Goal: Information Seeking & Learning: Find contact information

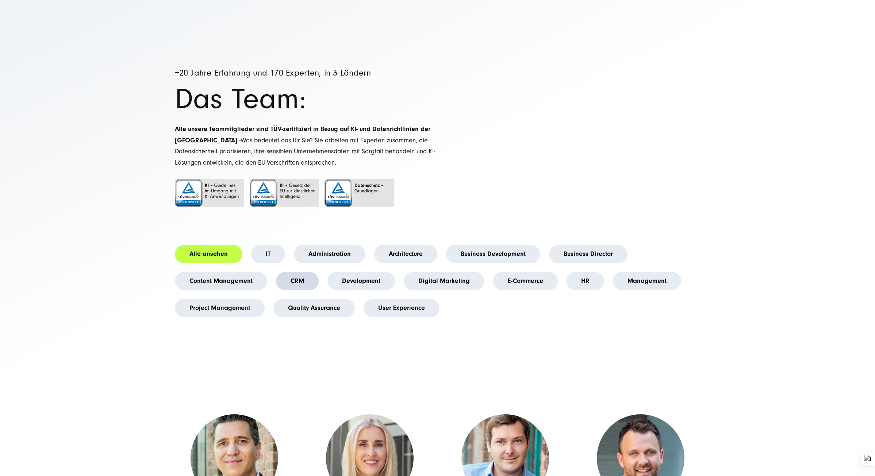
click at [281, 281] on link "CRM" at bounding box center [297, 281] width 43 height 18
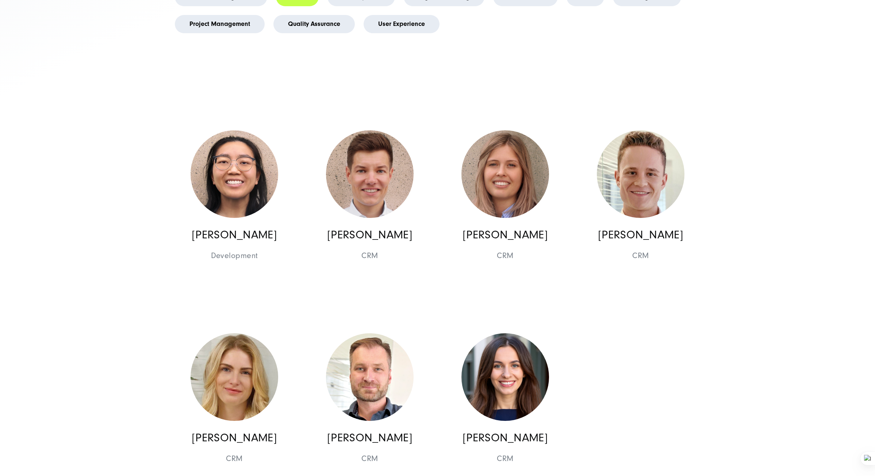
scroll to position [365, 0]
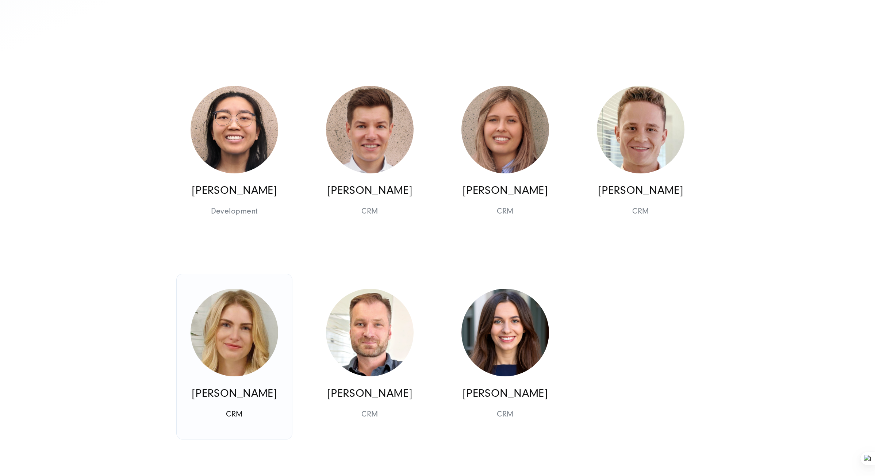
click at [227, 346] on img at bounding box center [234, 333] width 88 height 88
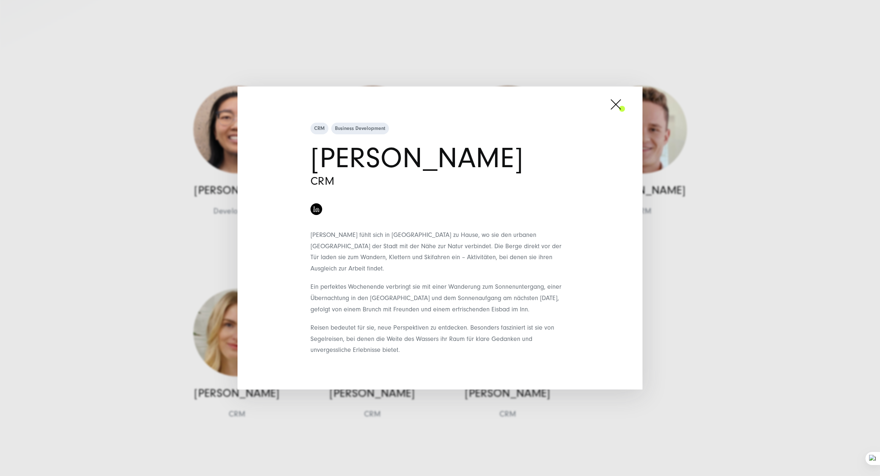
click at [97, 234] on div "CRM Business Development [PERSON_NAME] CRM Reisen bedeutet für sie, neue Perspe…" at bounding box center [440, 238] width 880 height 476
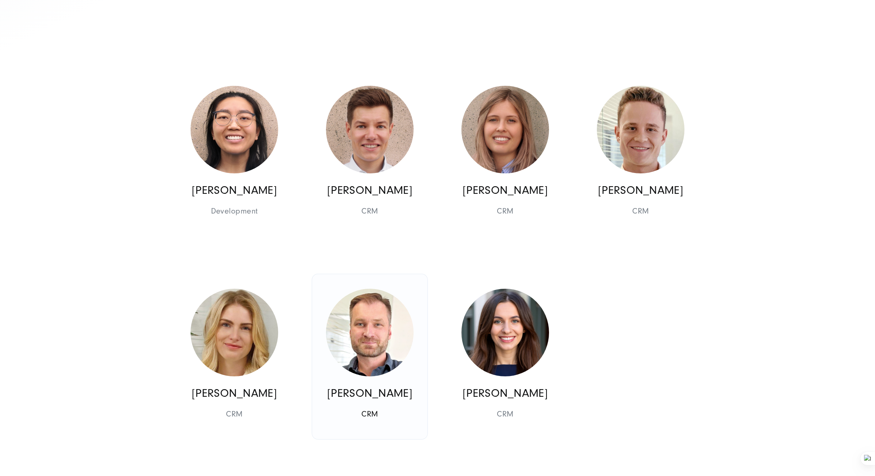
click at [371, 336] on img at bounding box center [370, 333] width 88 height 88
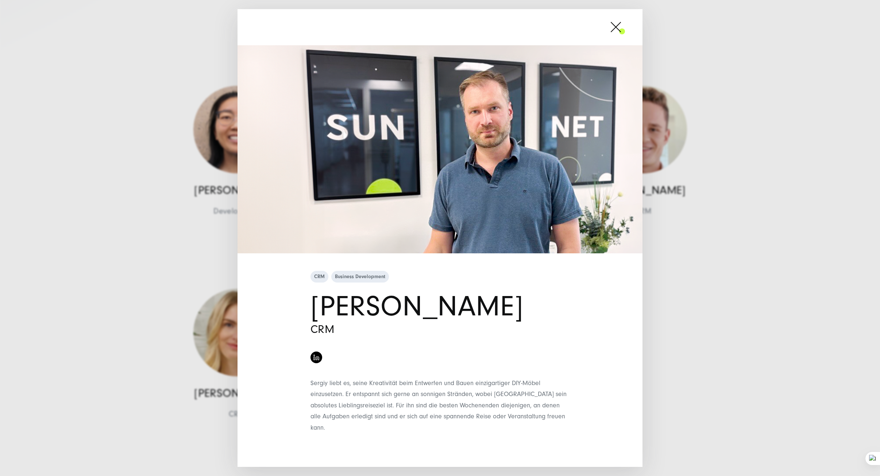
click at [155, 282] on div "CRM Business Development [PERSON_NAME] CRM" at bounding box center [440, 238] width 880 height 476
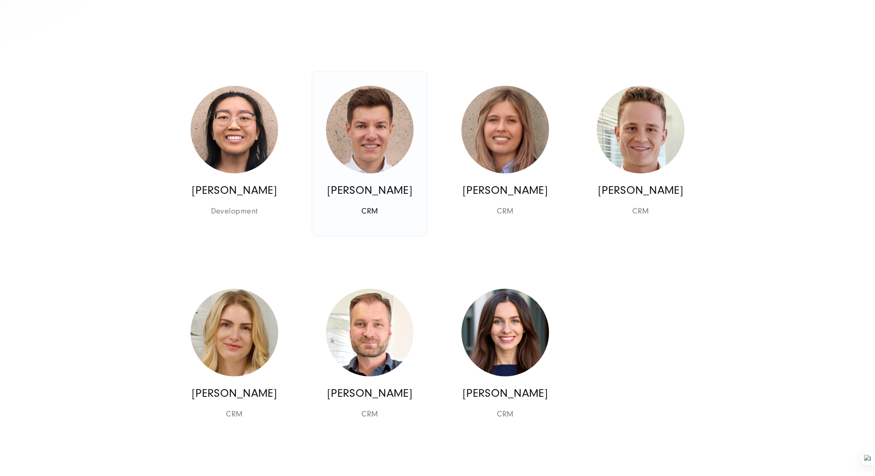
click at [377, 134] on img at bounding box center [370, 130] width 88 height 88
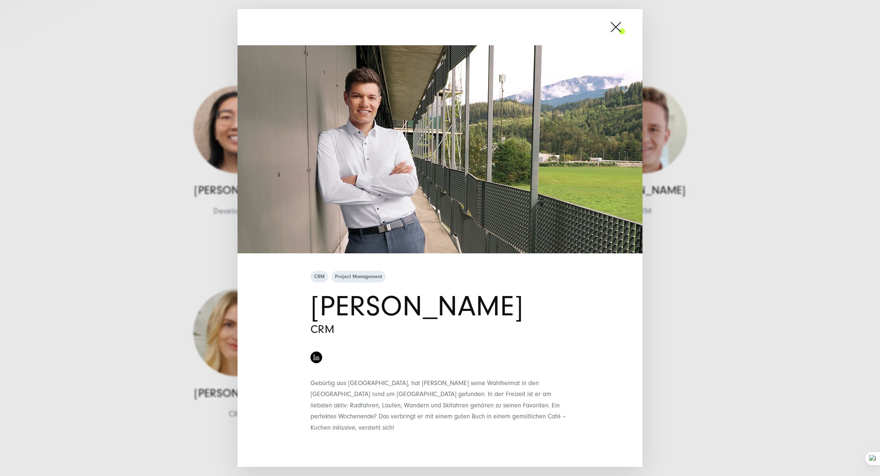
click at [61, 238] on div "CRM Project Management [PERSON_NAME] CRM" at bounding box center [440, 238] width 880 height 476
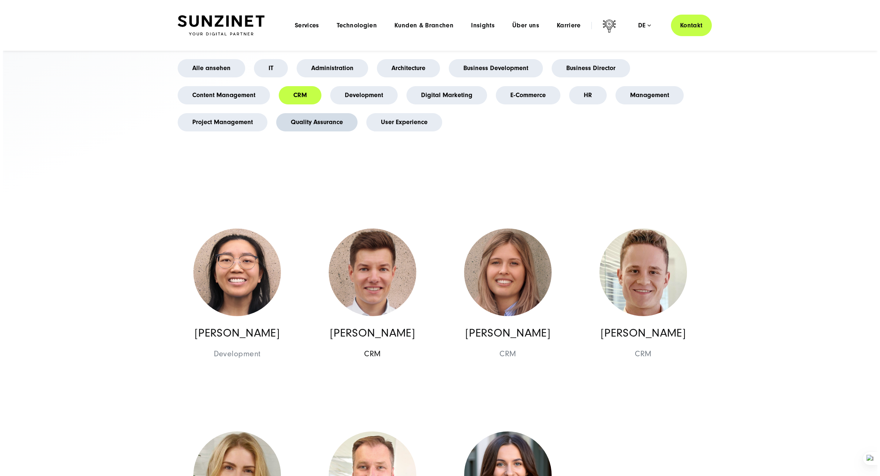
scroll to position [219, 0]
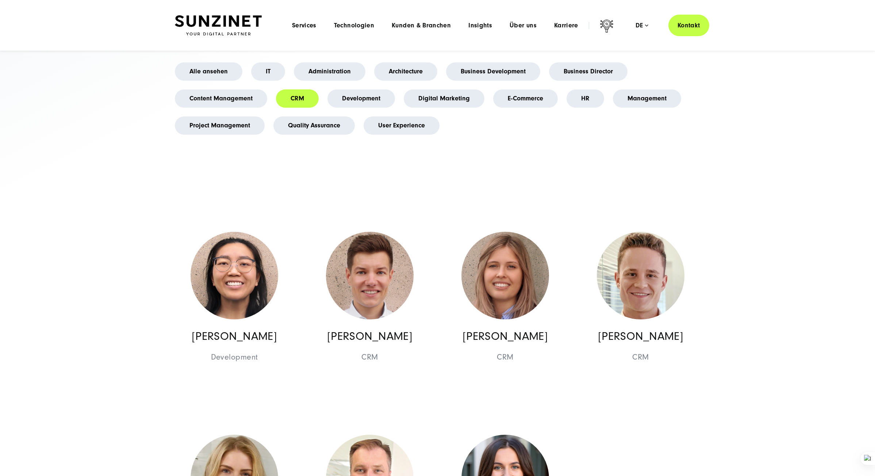
click at [515, 87] on li "E-Commerce" at bounding box center [525, 98] width 73 height 27
click at [514, 92] on link "E-Commerce" at bounding box center [525, 98] width 65 height 18
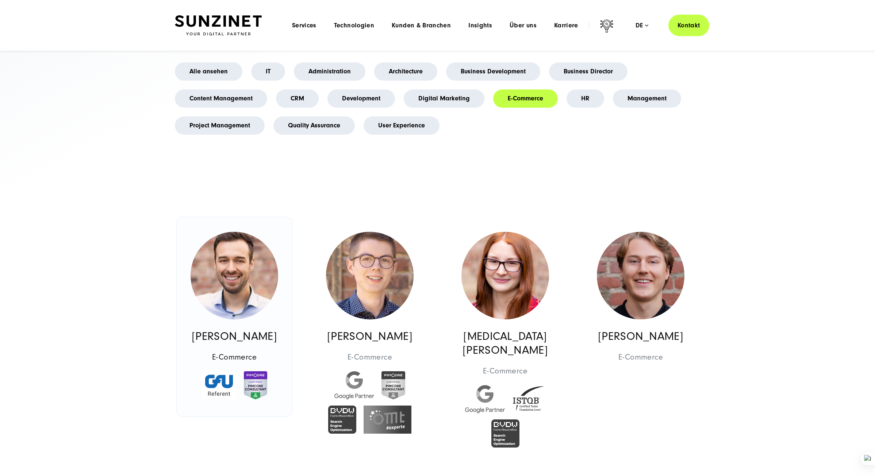
click at [207, 272] on img at bounding box center [234, 276] width 88 height 88
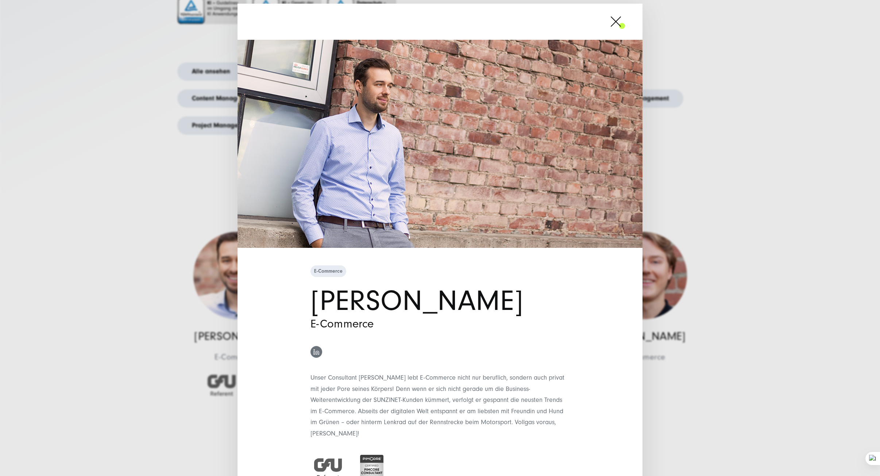
click at [313, 354] on img at bounding box center [316, 352] width 6 height 6
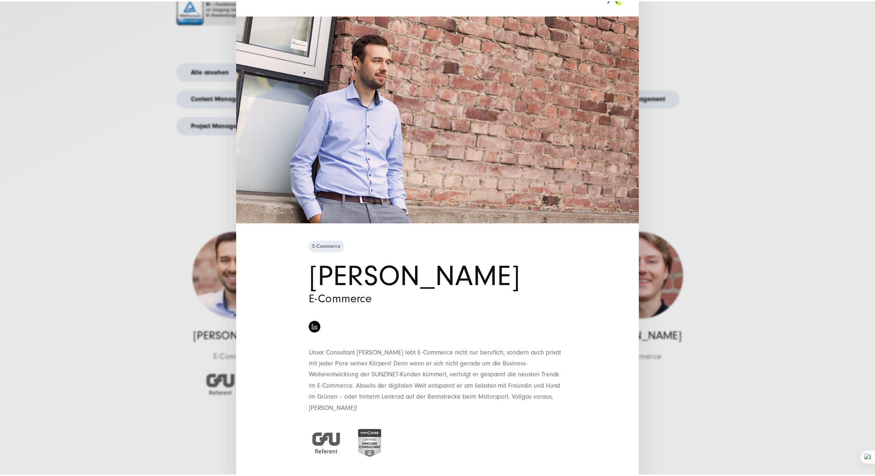
scroll to position [25, 0]
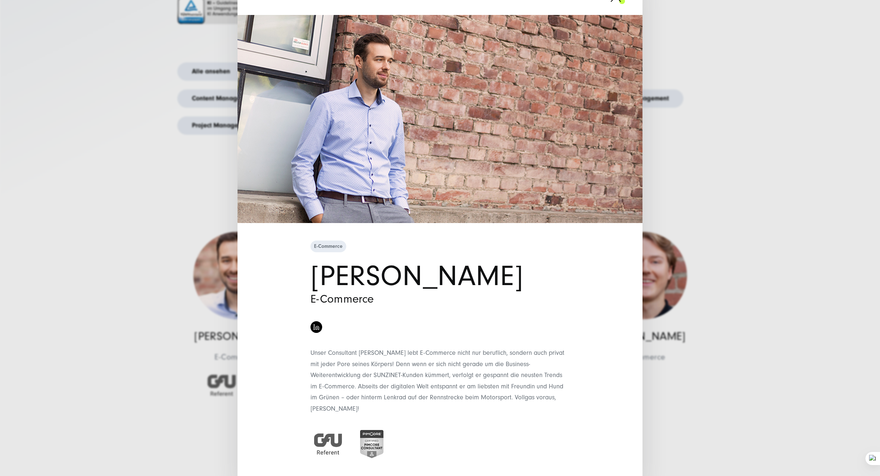
click at [181, 282] on div "E-Commerce [PERSON_NAME] E-Commerce" at bounding box center [440, 238] width 880 height 476
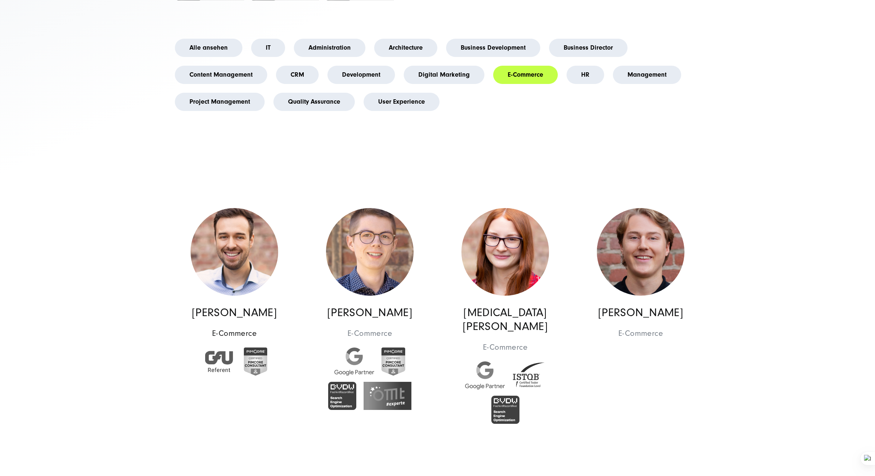
scroll to position [255, 0]
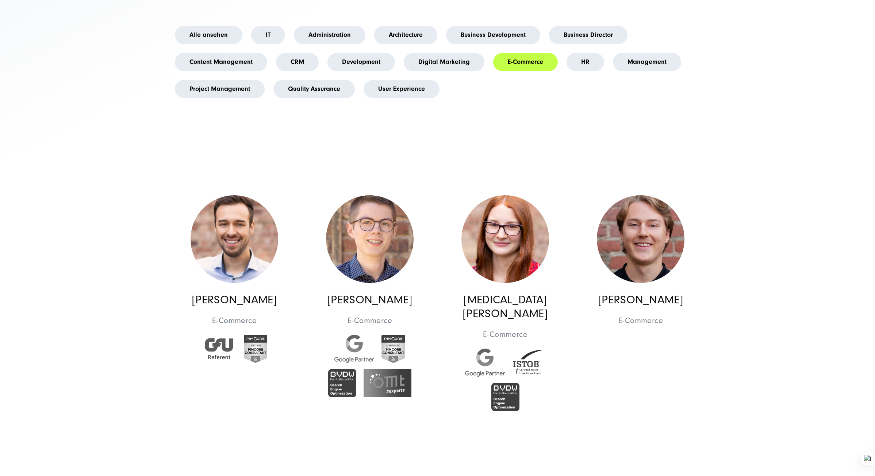
click at [79, 224] on section "+20 Jahre Erfahrung und 170 Experten, in 3 Ländern Das Team: Alle unsere Teammi…" at bounding box center [437, 367] width 875 height 1145
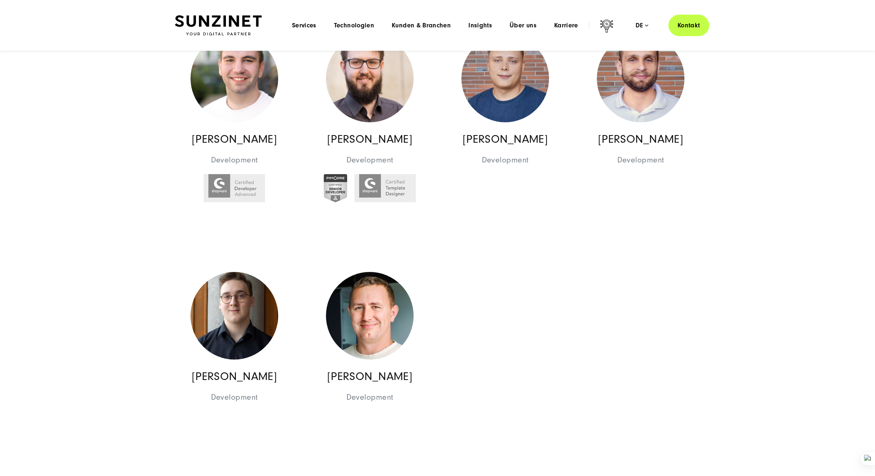
scroll to position [693, 0]
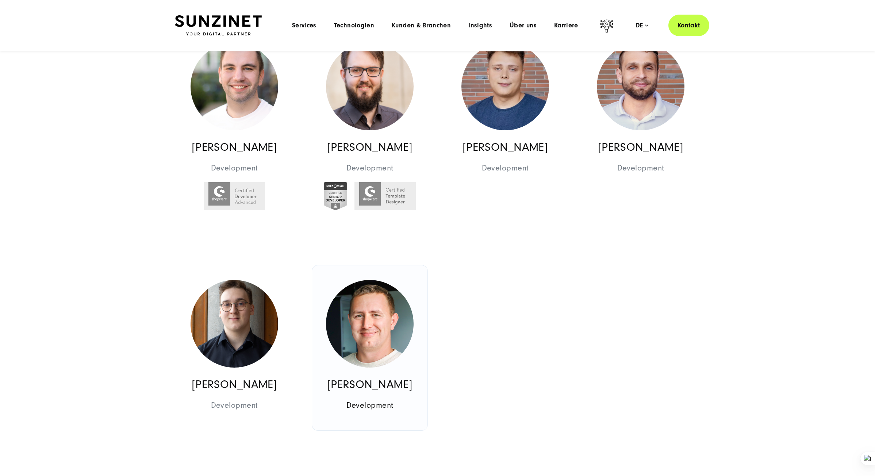
click at [371, 302] on img at bounding box center [370, 324] width 88 height 88
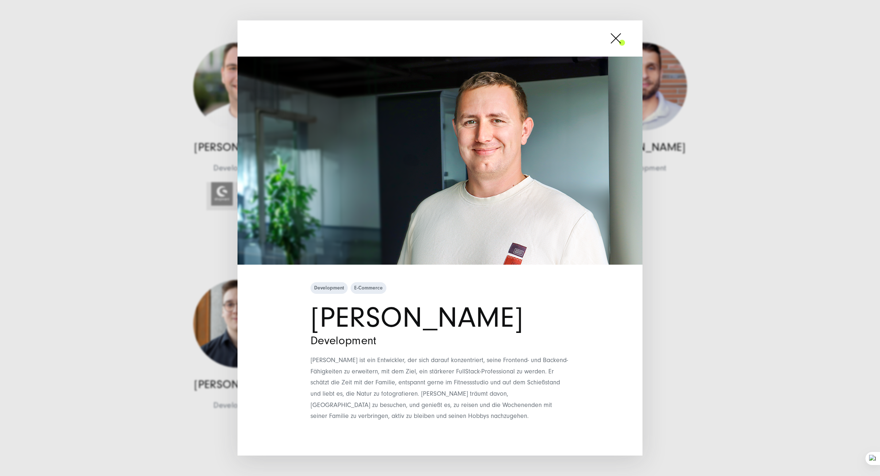
click at [144, 225] on div "Development E-Commerce [PERSON_NAME] Development" at bounding box center [440, 238] width 880 height 476
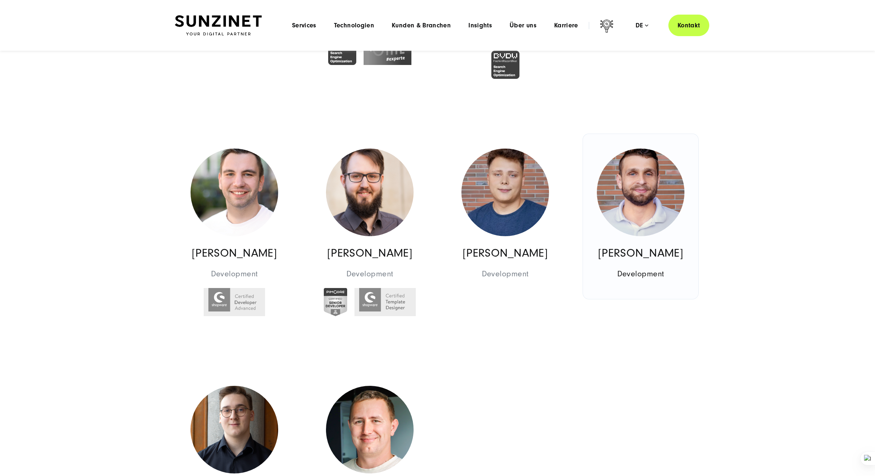
scroll to position [584, 0]
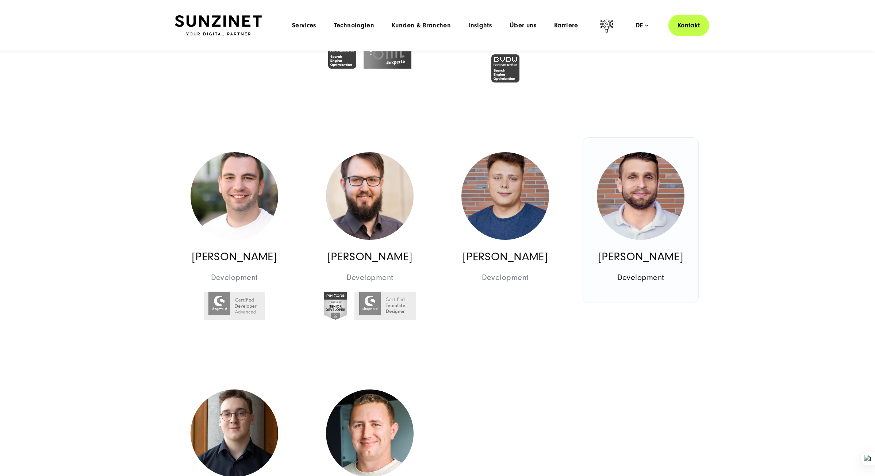
click at [646, 157] on img at bounding box center [641, 196] width 88 height 88
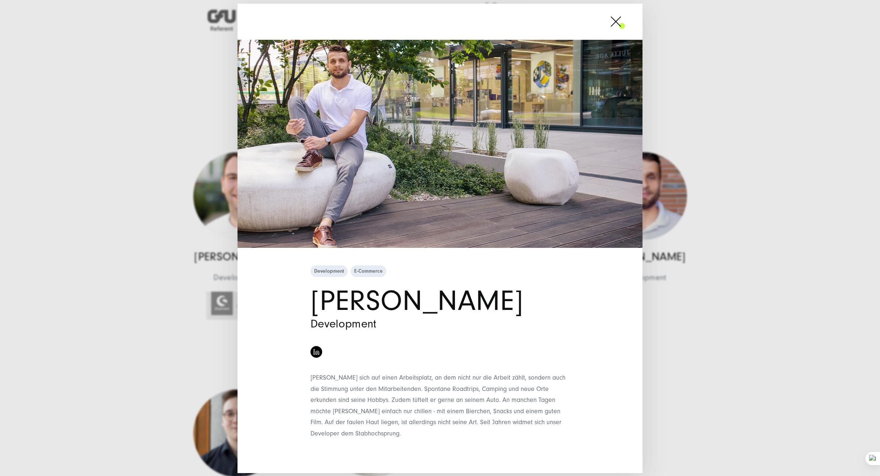
click at [714, 144] on div "Development E-Commerce [PERSON_NAME] Development" at bounding box center [440, 238] width 880 height 476
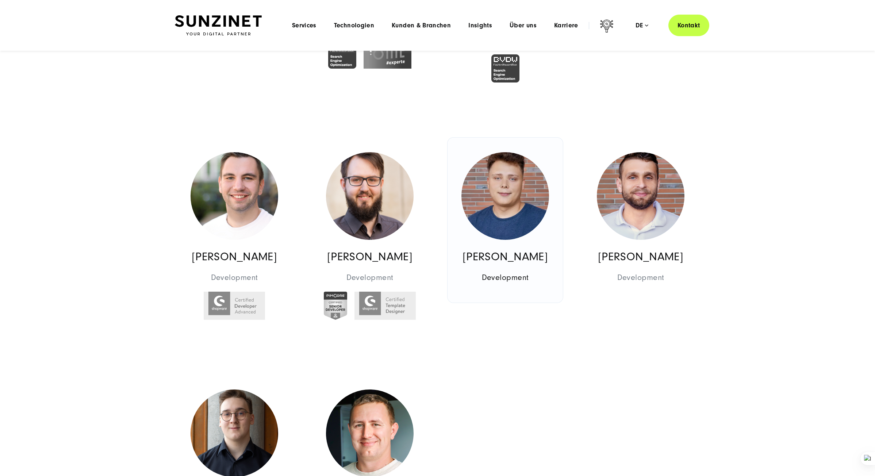
click at [523, 178] on img at bounding box center [505, 196] width 88 height 88
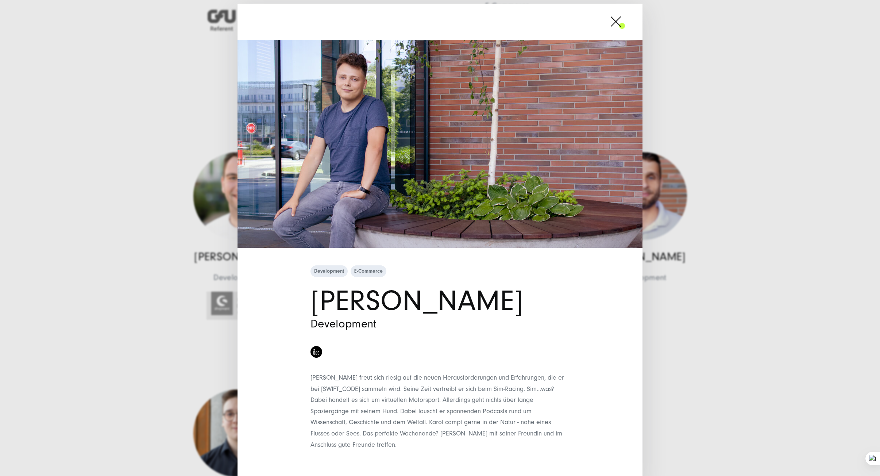
click at [99, 156] on div "Development E-Commerce [PERSON_NAME] Development" at bounding box center [440, 238] width 880 height 476
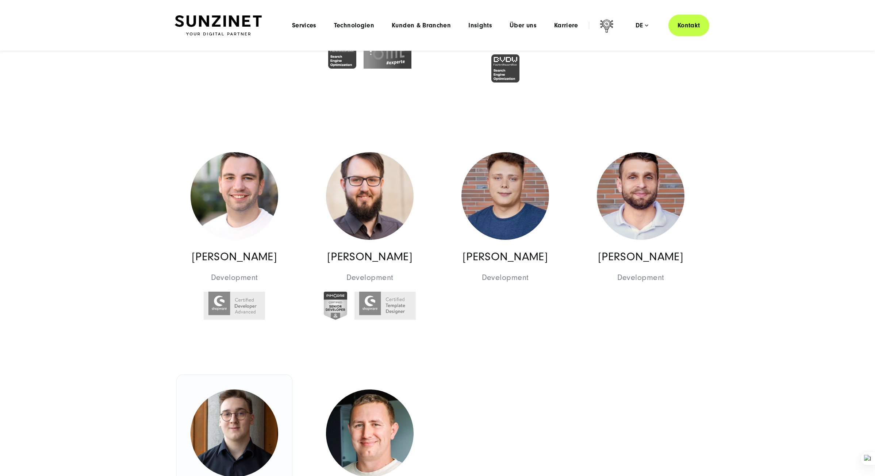
click at [231, 417] on img at bounding box center [234, 433] width 88 height 88
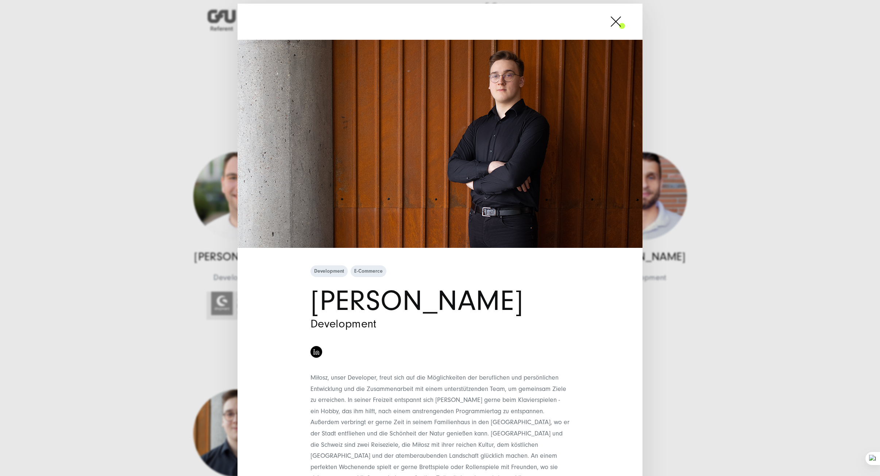
click at [103, 228] on div "Development E-Commerce [PERSON_NAME] Development" at bounding box center [440, 238] width 880 height 476
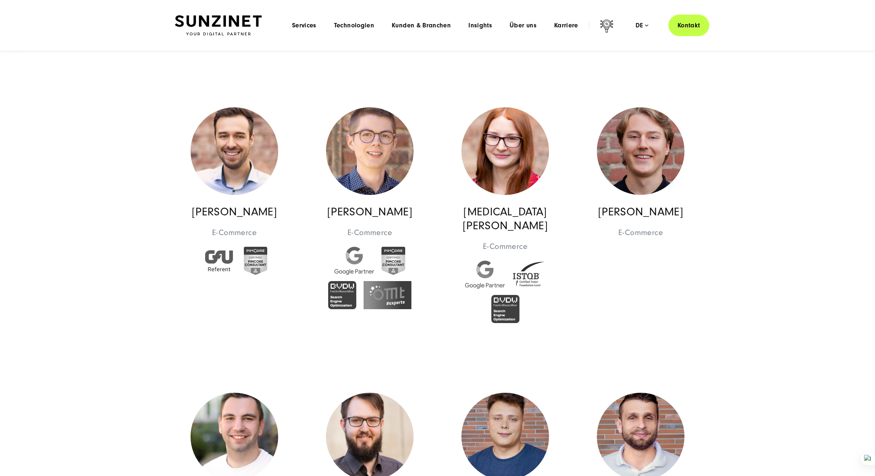
scroll to position [328, 0]
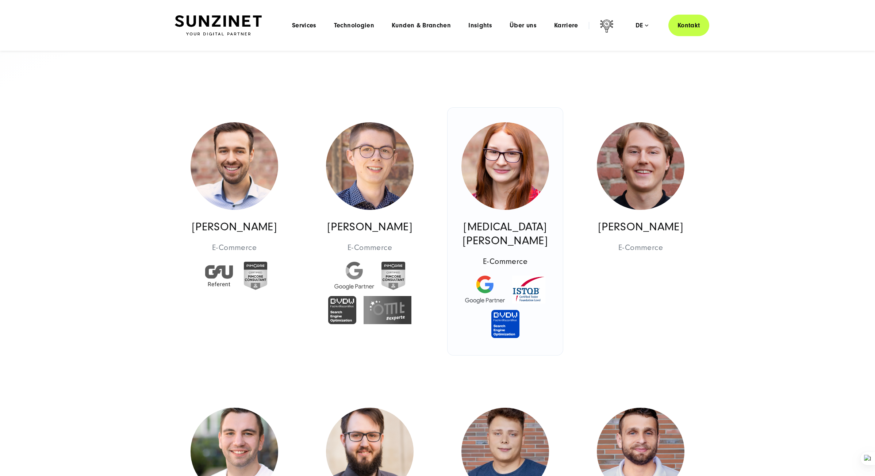
click at [483, 163] on img at bounding box center [505, 166] width 88 height 88
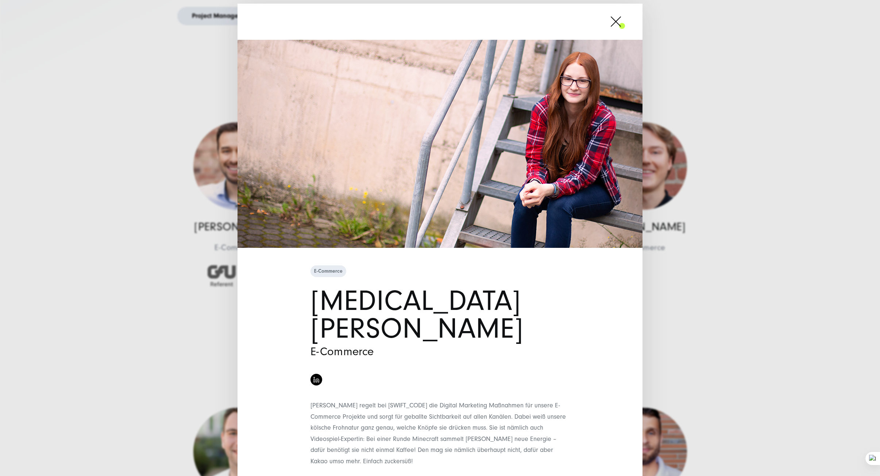
click at [153, 157] on div "E-Commerce [MEDICAL_DATA][PERSON_NAME] E-Commerce" at bounding box center [440, 238] width 880 height 476
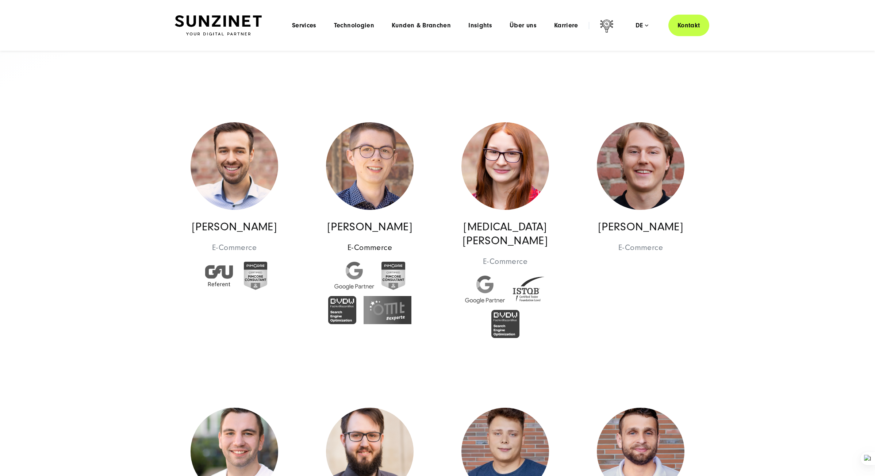
click at [368, 182] on img at bounding box center [370, 166] width 88 height 88
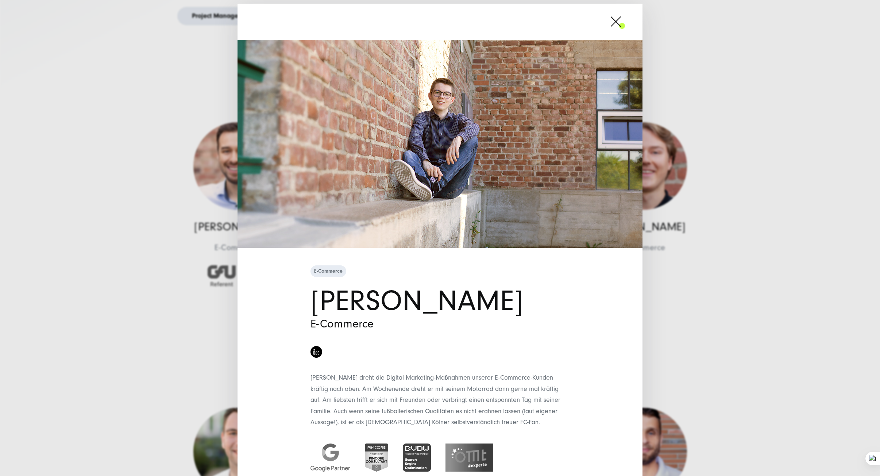
click at [157, 149] on div "E-Commerce [PERSON_NAME] E-Commerce" at bounding box center [440, 238] width 880 height 476
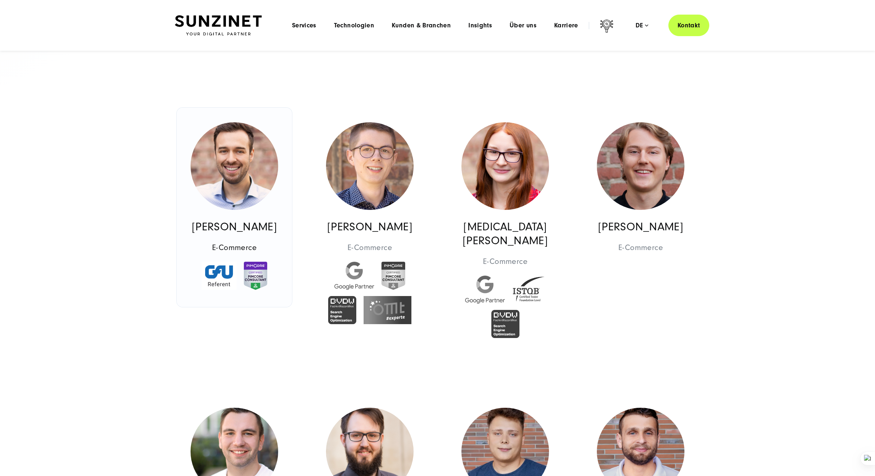
click at [241, 170] on img at bounding box center [234, 166] width 88 height 88
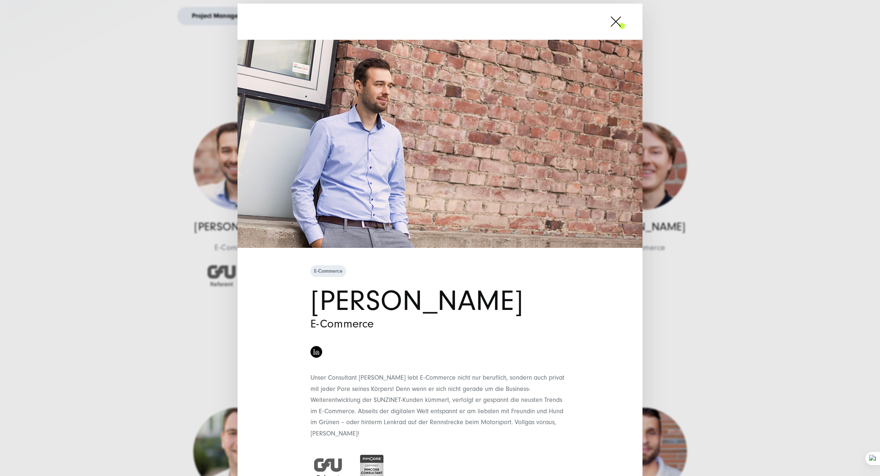
click at [174, 162] on div "E-Commerce [PERSON_NAME] E-Commerce" at bounding box center [440, 238] width 880 height 476
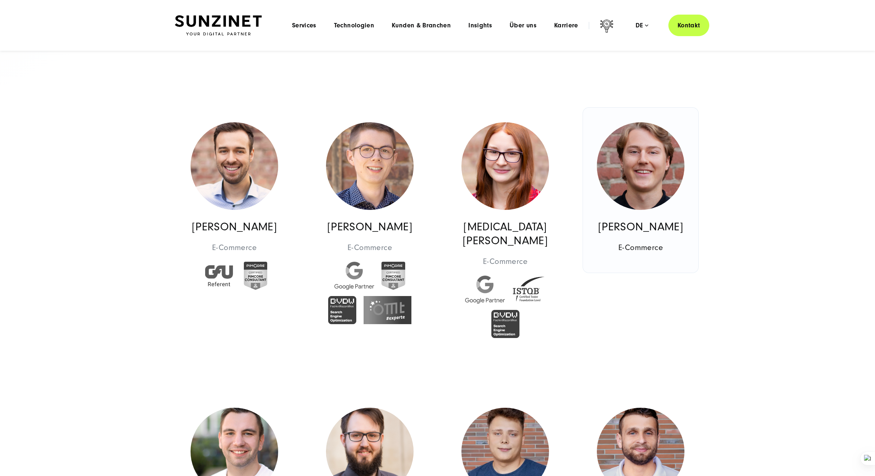
click at [605, 186] on img at bounding box center [641, 166] width 88 height 88
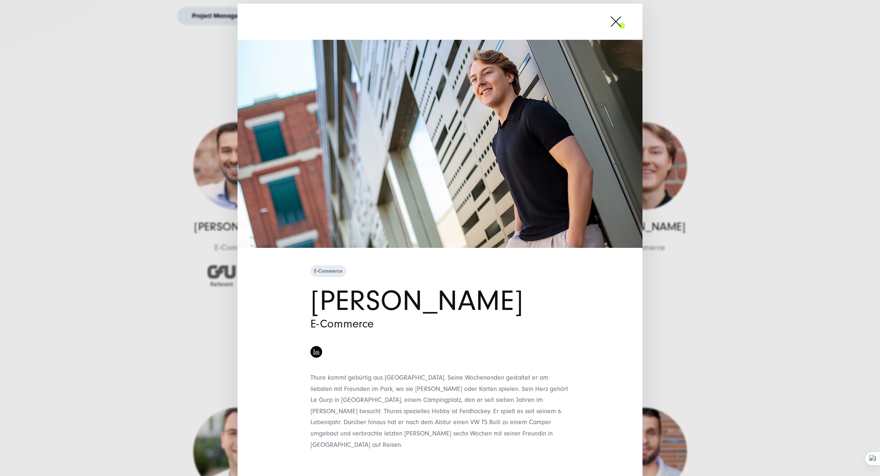
click at [124, 130] on div "E-Commerce [PERSON_NAME] E-Commerce" at bounding box center [440, 238] width 880 height 476
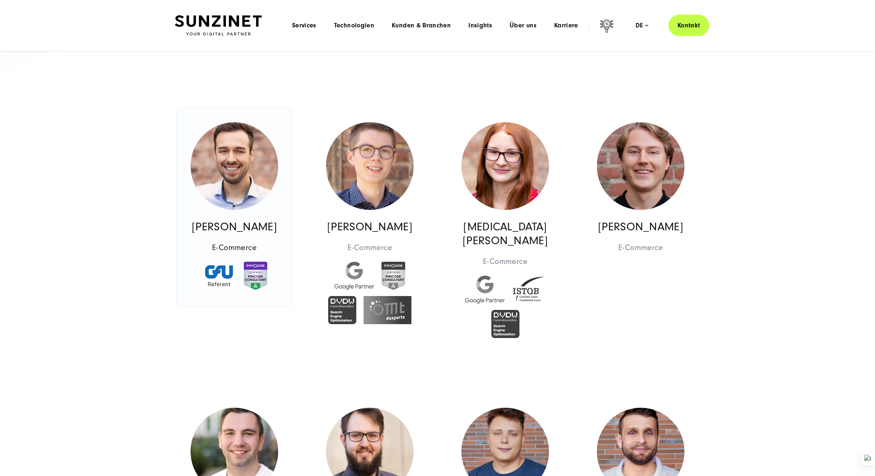
click at [241, 165] on img at bounding box center [234, 166] width 88 height 88
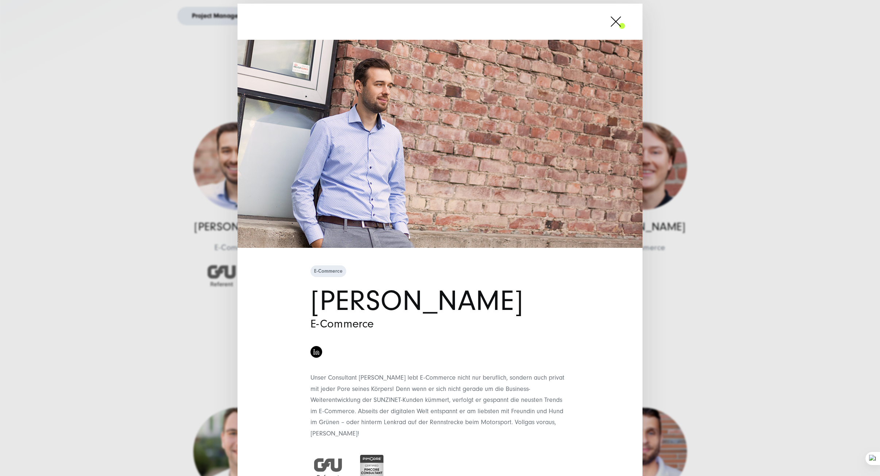
click at [122, 146] on div "E-Commerce [PERSON_NAME] E-Commerce" at bounding box center [440, 238] width 880 height 476
